Goal: Task Accomplishment & Management: Use online tool/utility

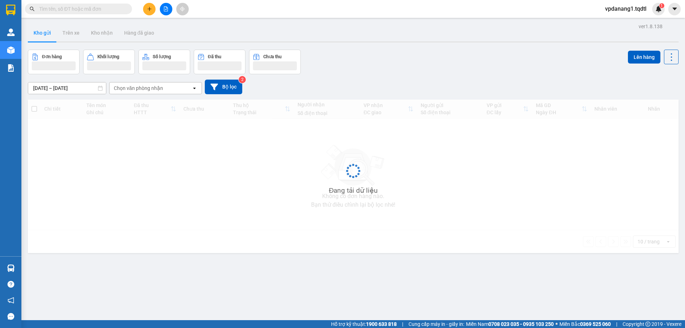
click at [164, 10] on icon "file-add" at bounding box center [166, 8] width 4 height 5
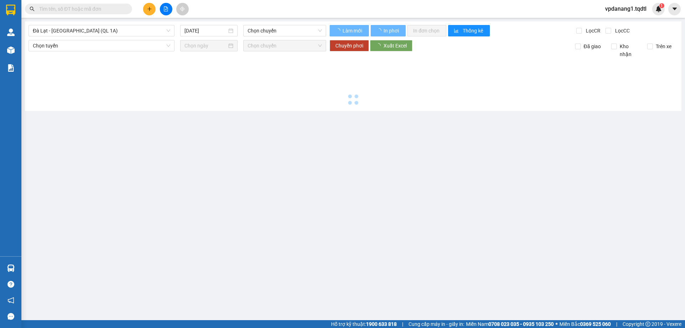
type input "[DATE]"
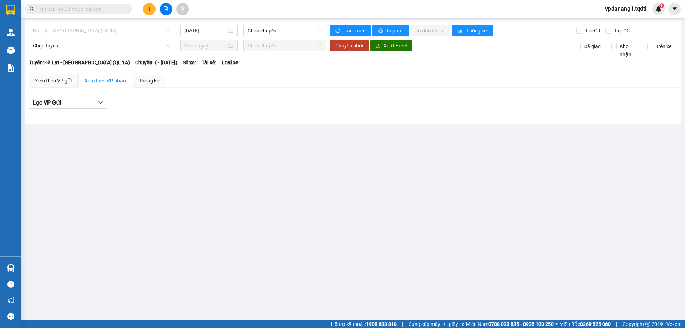
click at [100, 29] on span "Đà Lạt - [GEOGRAPHIC_DATA] (QL 1A)" at bounding box center [101, 30] width 137 height 11
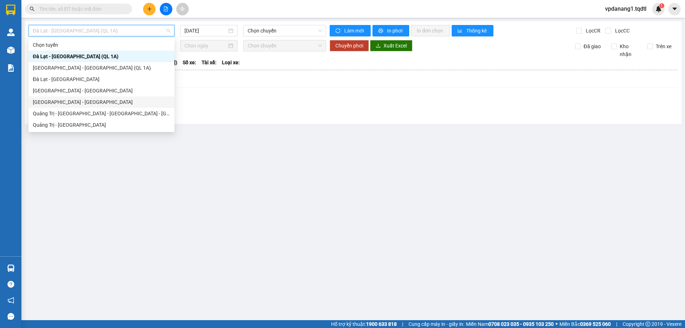
click at [71, 101] on div "[GEOGRAPHIC_DATA] - [GEOGRAPHIC_DATA]" at bounding box center [101, 102] width 137 height 8
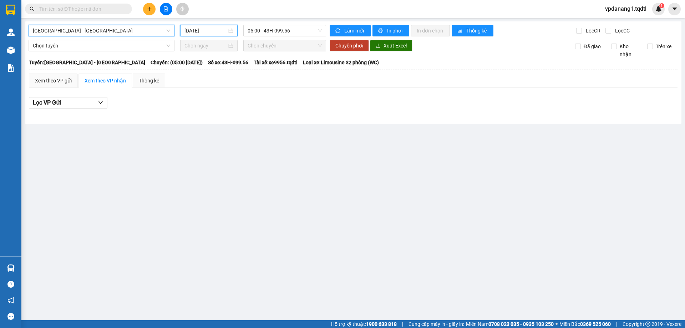
click at [211, 32] on input "[DATE]" at bounding box center [206, 31] width 42 height 8
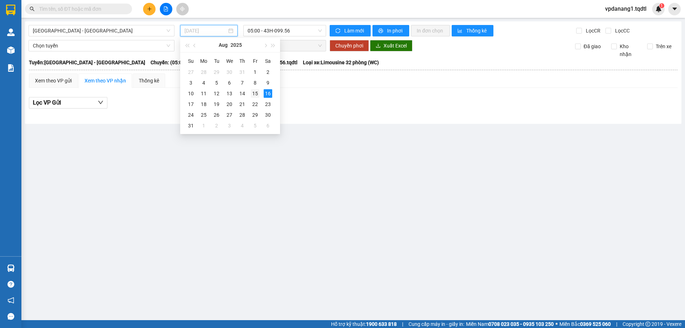
click at [254, 90] on div "15" at bounding box center [255, 93] width 9 height 9
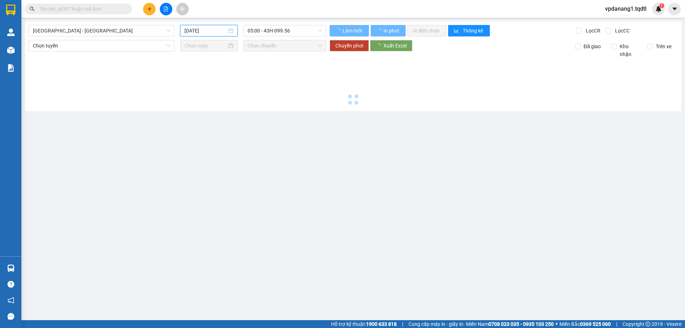
type input "[DATE]"
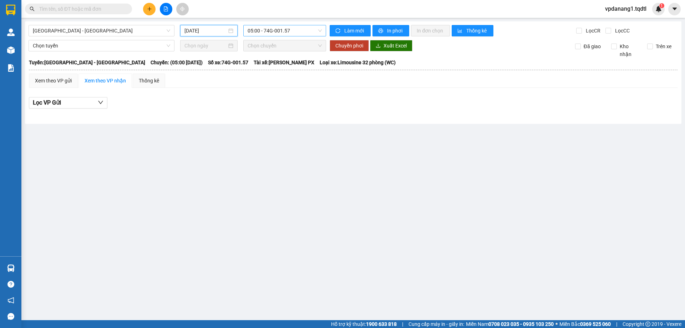
click at [297, 32] on span "05:00 - 74G-001.57" at bounding box center [285, 30] width 74 height 11
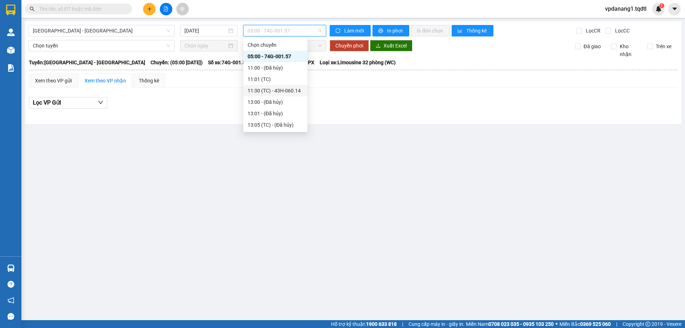
click at [295, 89] on div "11:30 (TC) - 43H-060.14" at bounding box center [276, 91] width 56 height 8
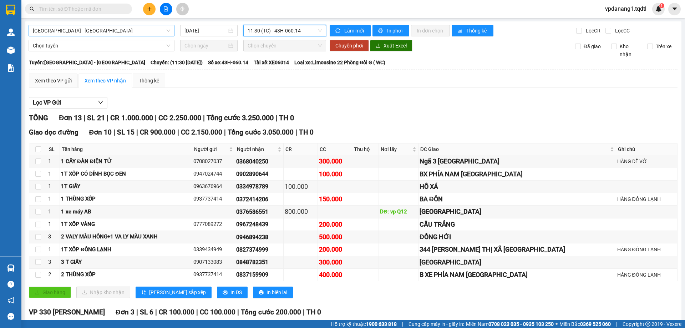
click at [115, 30] on span "[GEOGRAPHIC_DATA] - [GEOGRAPHIC_DATA]" at bounding box center [101, 30] width 137 height 11
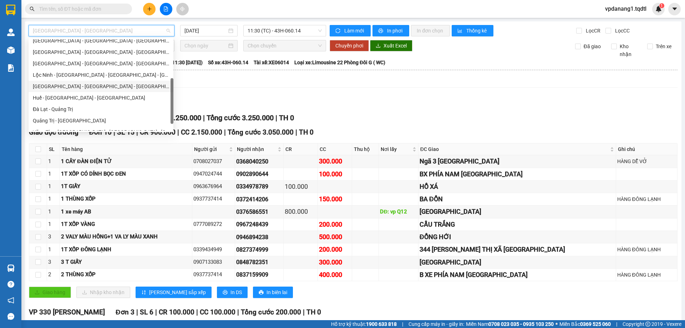
scroll to position [126, 0]
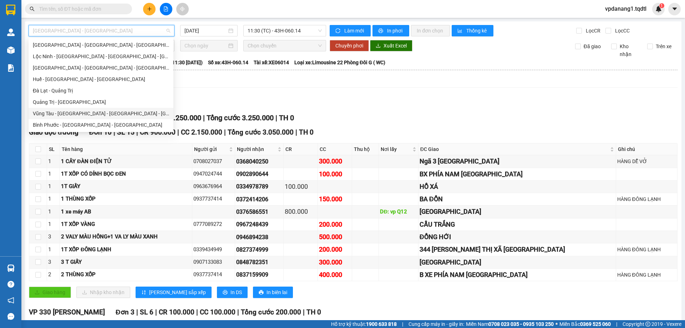
click at [116, 109] on div "Vũng Tàu - [GEOGRAPHIC_DATA] - [GEOGRAPHIC_DATA] - [GEOGRAPHIC_DATA]" at bounding box center [101, 113] width 145 height 11
type input "[DATE]"
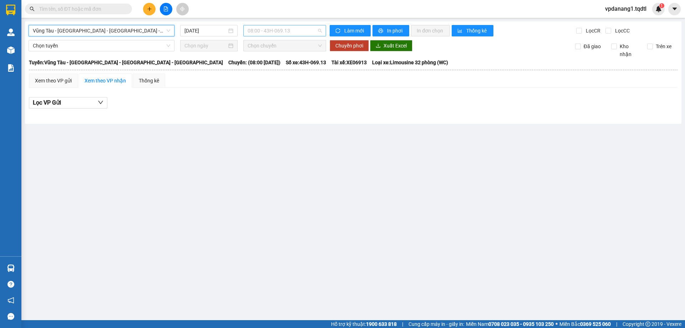
click at [300, 34] on span "08:00 - 43H-069.13" at bounding box center [285, 30] width 74 height 11
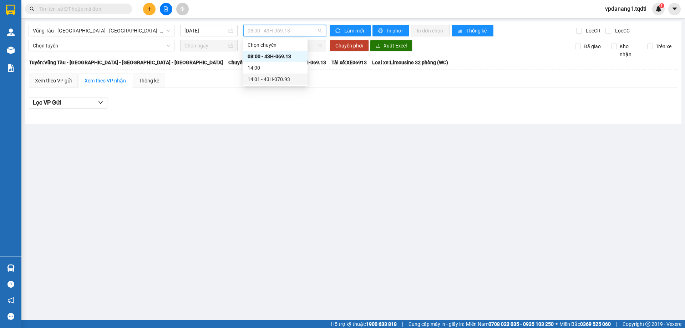
click at [286, 78] on div "14:01 - 43H-070.93" at bounding box center [276, 79] width 56 height 8
click at [126, 31] on span "Vũng Tàu - [GEOGRAPHIC_DATA] - [GEOGRAPHIC_DATA] - [GEOGRAPHIC_DATA]" at bounding box center [101, 30] width 137 height 11
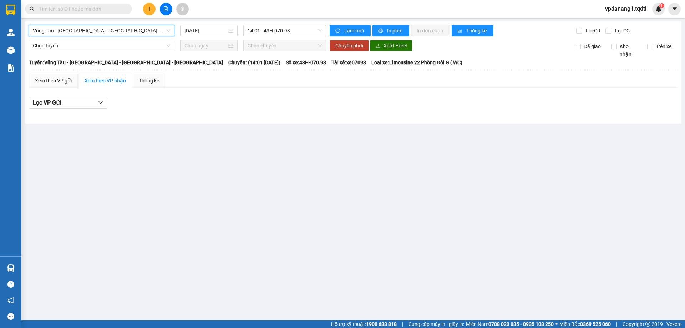
click at [129, 28] on span "Vũng Tàu - [GEOGRAPHIC_DATA] - [GEOGRAPHIC_DATA] - [GEOGRAPHIC_DATA]" at bounding box center [101, 30] width 137 height 11
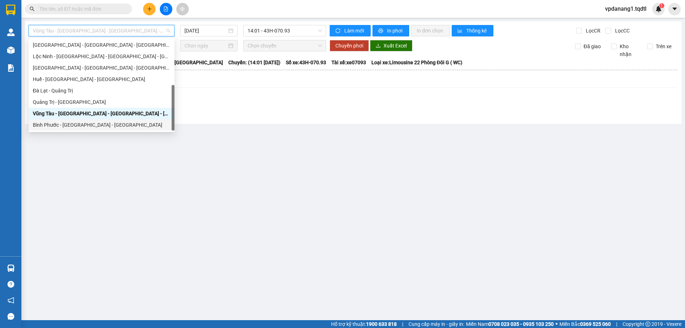
click at [109, 126] on div "Bình Phước - [GEOGRAPHIC_DATA] - [GEOGRAPHIC_DATA]" at bounding box center [101, 125] width 137 height 8
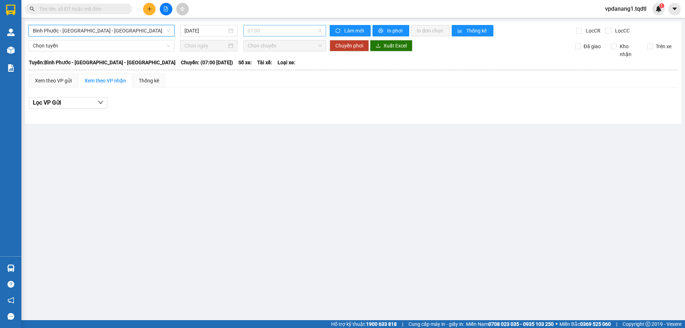
click at [280, 29] on span "07:00" at bounding box center [285, 30] width 74 height 11
click at [210, 29] on input "[DATE]" at bounding box center [206, 31] width 42 height 8
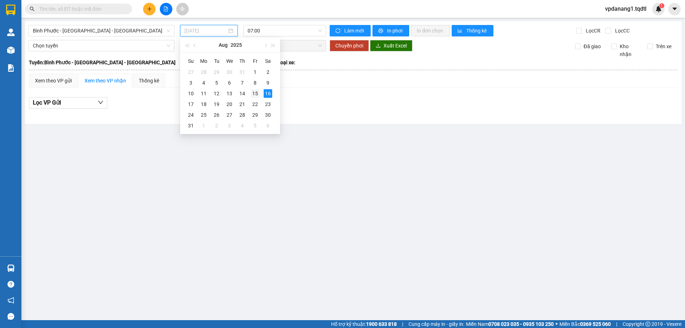
click at [255, 91] on div "15" at bounding box center [255, 93] width 9 height 9
type input "[DATE]"
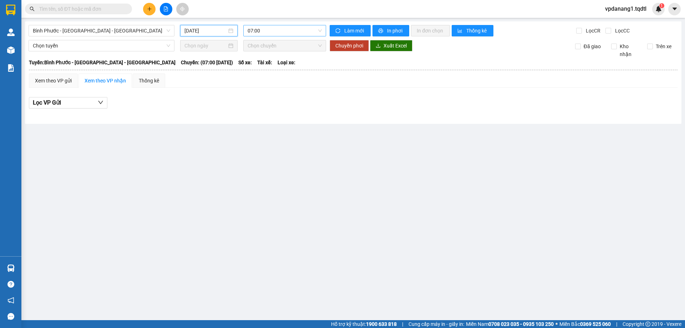
click at [280, 31] on span "07:00" at bounding box center [285, 30] width 74 height 11
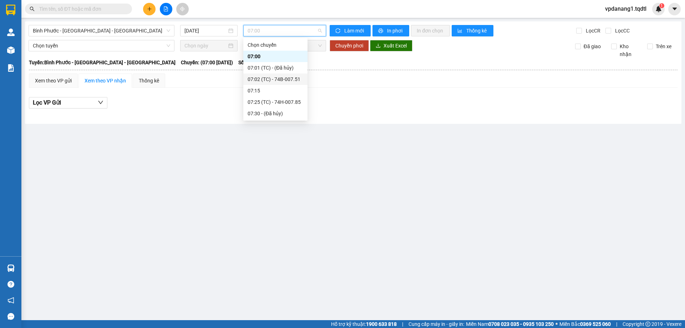
click at [294, 78] on div "07:02 (TC) - 74B-007.51" at bounding box center [276, 79] width 56 height 8
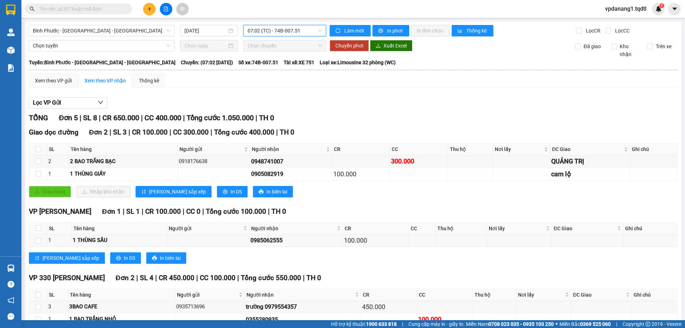
click at [297, 33] on span "07:02 (TC) - 74B-007.51" at bounding box center [285, 30] width 74 height 11
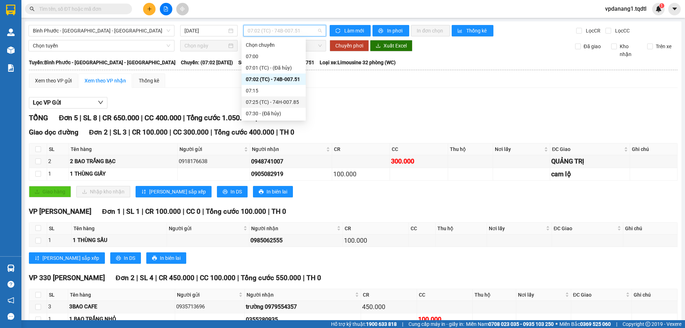
click at [290, 101] on div "07:25 (TC) - 74H-007.85" at bounding box center [274, 102] width 56 height 8
